Goal: Answer question/provide support: Share knowledge or assist other users

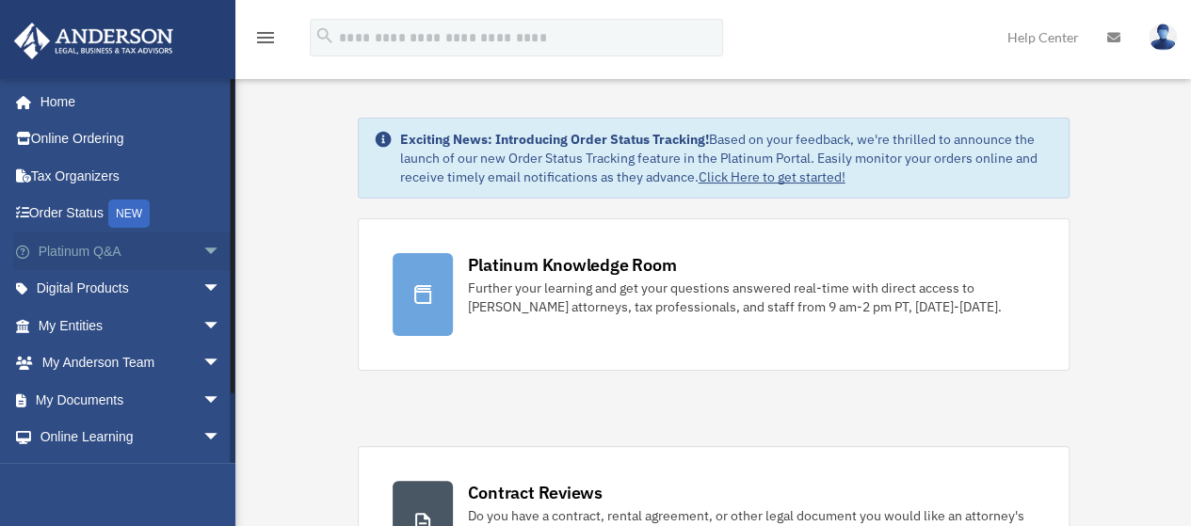
click at [103, 250] on link "Platinum Q&A arrow_drop_down" at bounding box center [131, 252] width 236 height 38
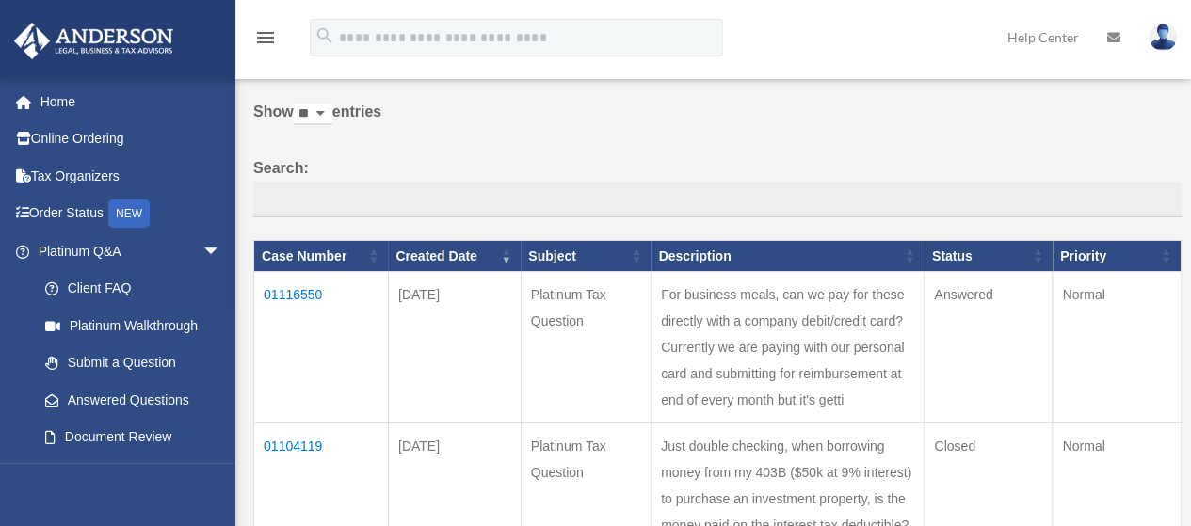
scroll to position [94, 0]
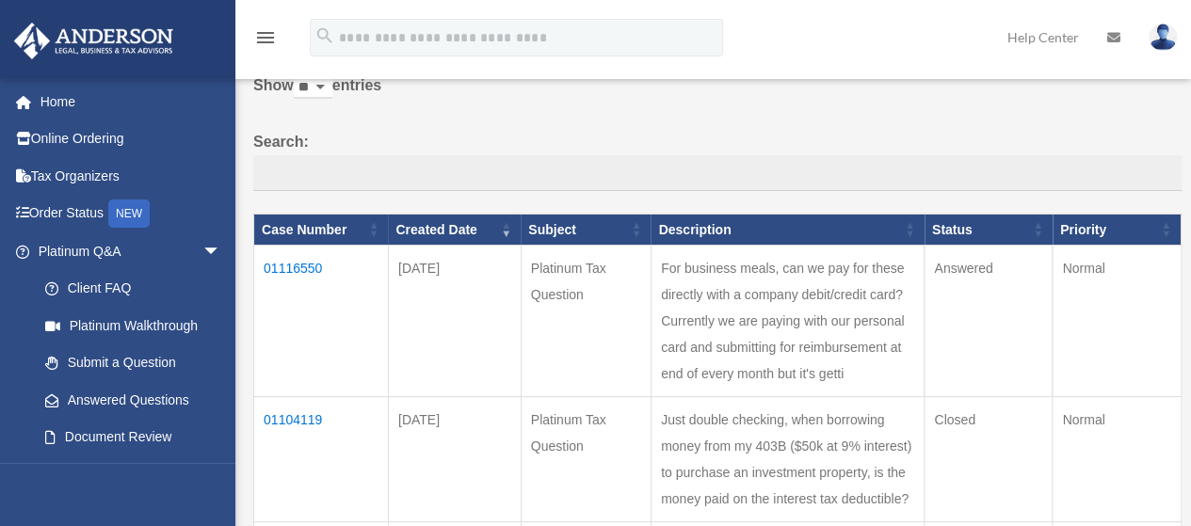
click at [283, 267] on td "01116550" at bounding box center [321, 322] width 135 height 152
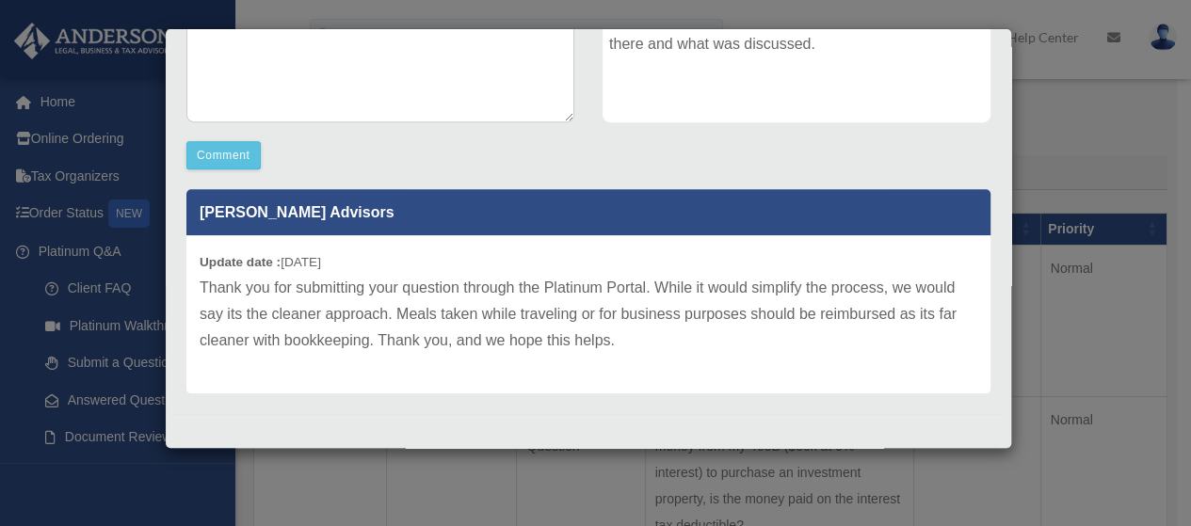
scroll to position [0, 0]
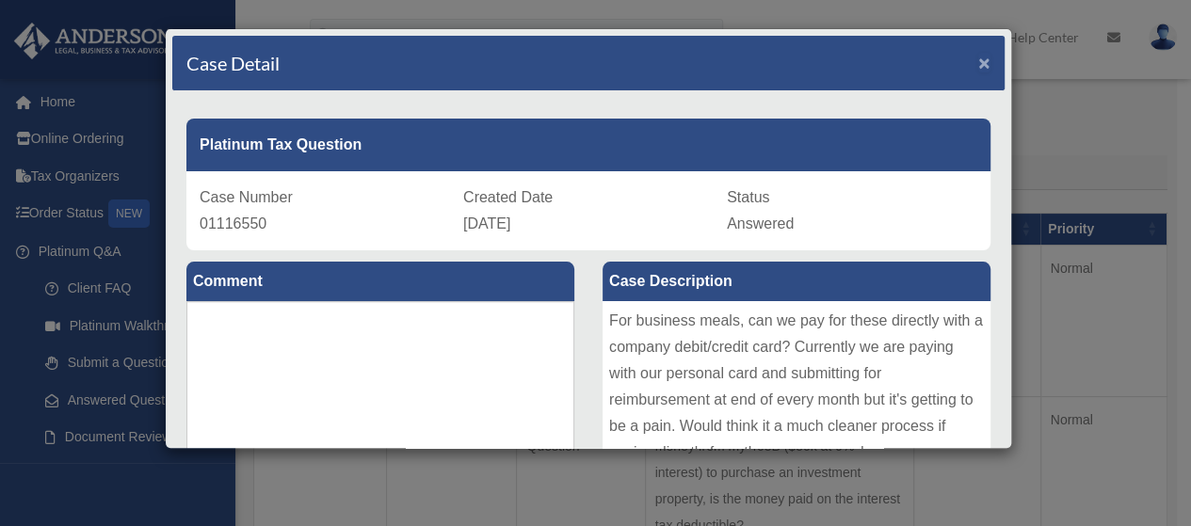
click at [978, 58] on span "×" at bounding box center [984, 63] width 12 height 22
